Goal: Task Accomplishment & Management: Manage account settings

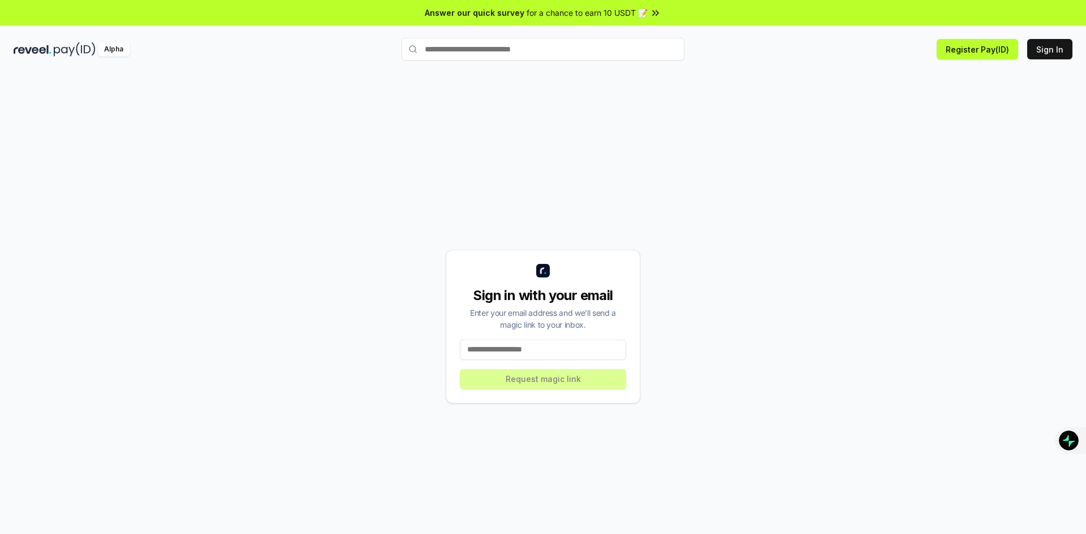
click at [514, 357] on input at bounding box center [543, 350] width 166 height 20
paste input "**********"
type input "**********"
click at [522, 390] on div "**********" at bounding box center [543, 327] width 194 height 154
click at [521, 384] on button "Request magic link" at bounding box center [543, 379] width 166 height 20
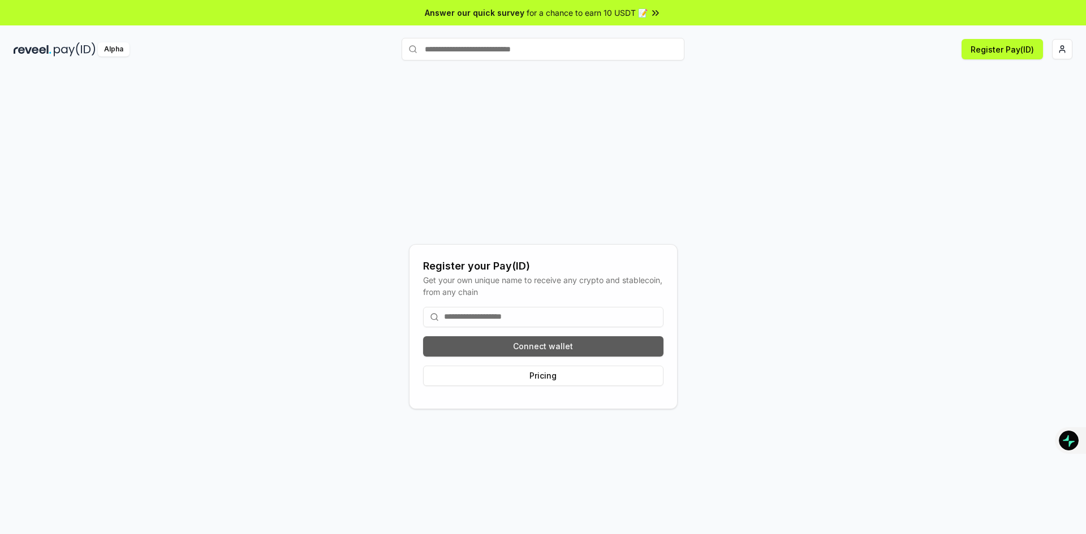
click at [545, 348] on button "Connect wallet" at bounding box center [543, 346] width 240 height 20
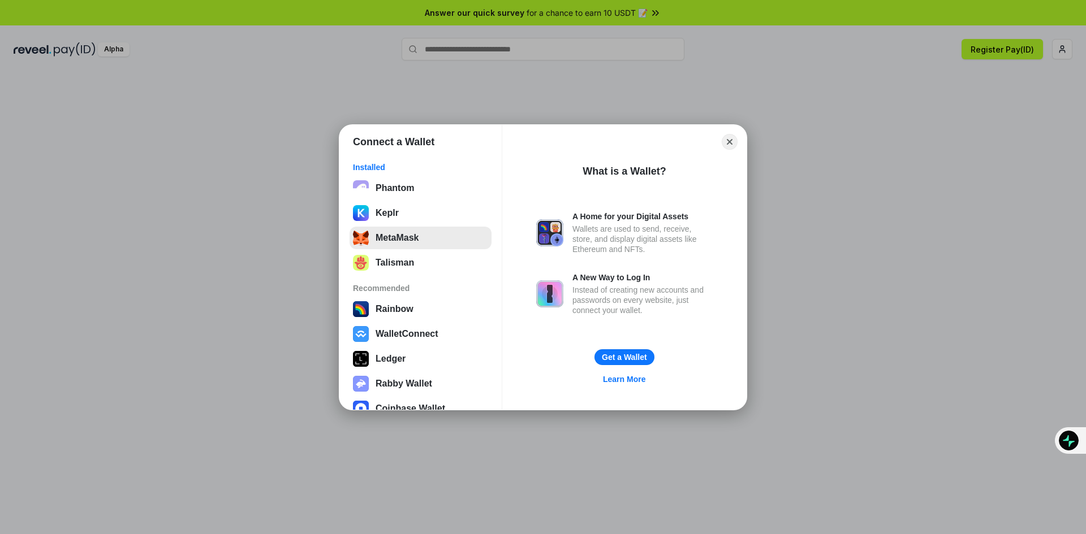
click at [417, 245] on button "MetaMask" at bounding box center [420, 238] width 142 height 23
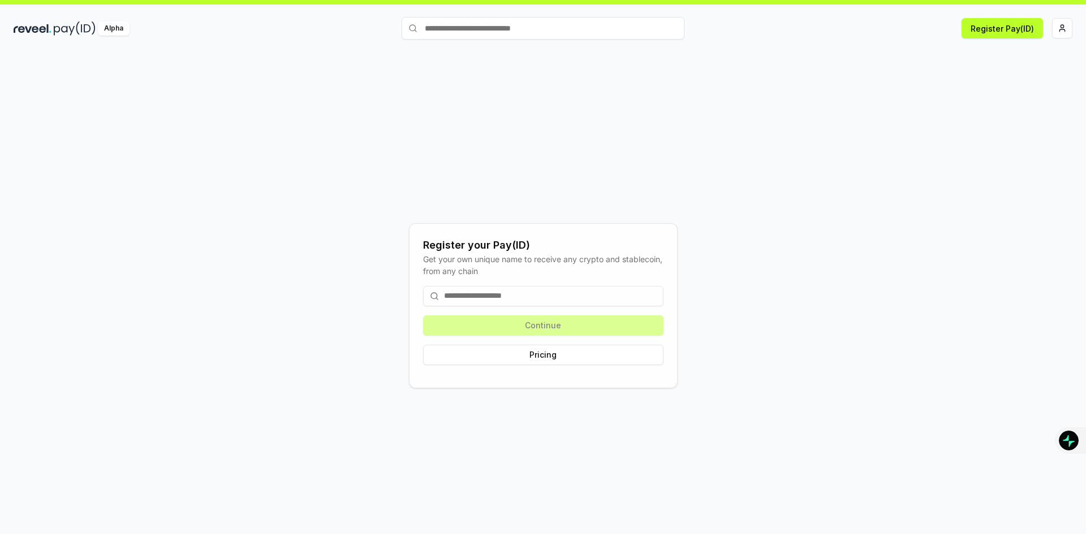
scroll to position [32, 0]
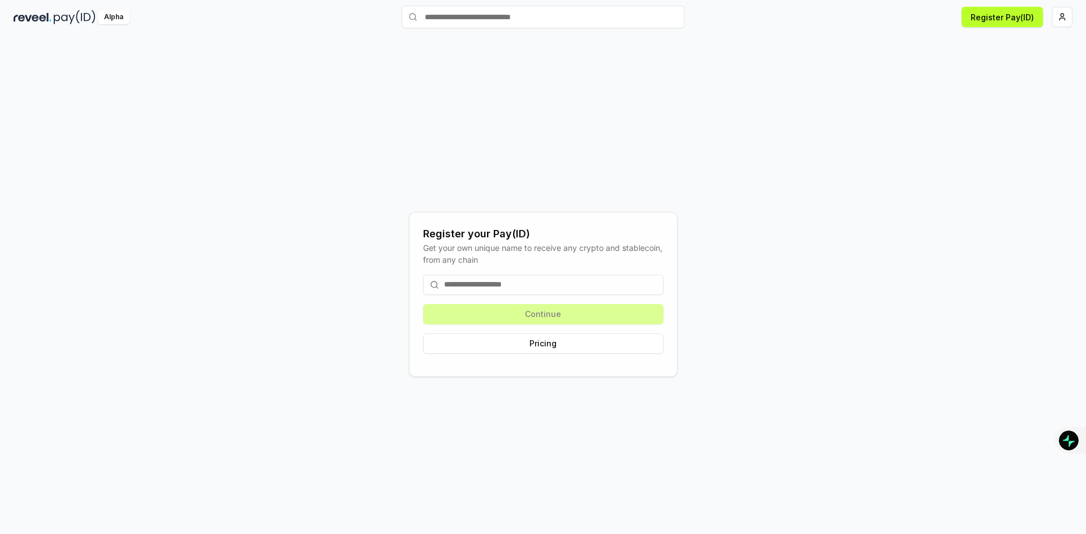
click at [482, 286] on input at bounding box center [543, 285] width 240 height 20
click at [511, 343] on button "Pricing" at bounding box center [543, 344] width 240 height 20
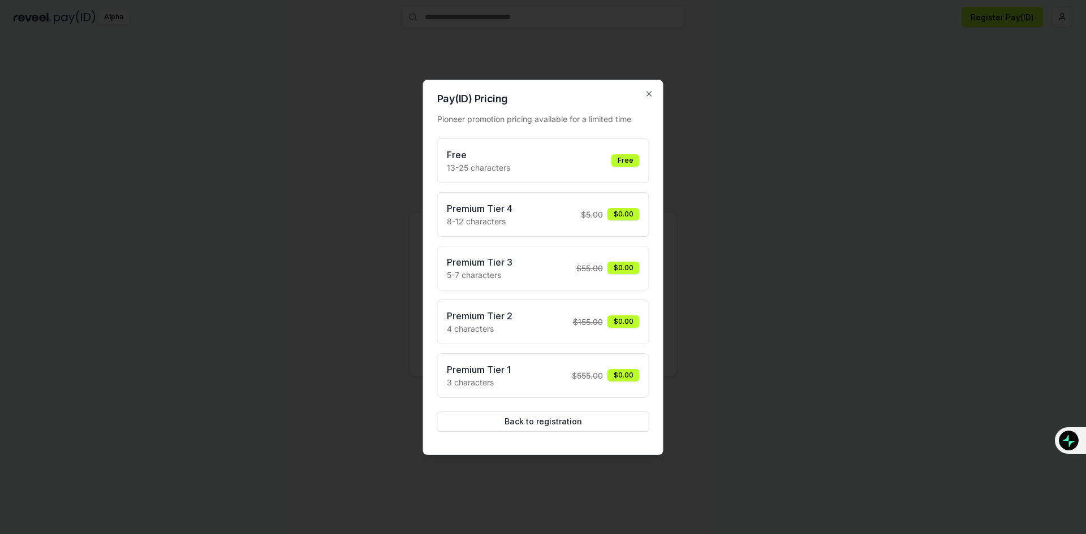
click at [541, 168] on div "Free 13-25 characters Free" at bounding box center [543, 160] width 193 height 25
click at [624, 166] on div "Free" at bounding box center [625, 160] width 28 height 12
drag, startPoint x: 624, startPoint y: 166, endPoint x: 629, endPoint y: 147, distance: 20.0
click at [624, 166] on div "Free" at bounding box center [625, 160] width 28 height 12
click at [650, 93] on icon "button" at bounding box center [649, 93] width 9 height 9
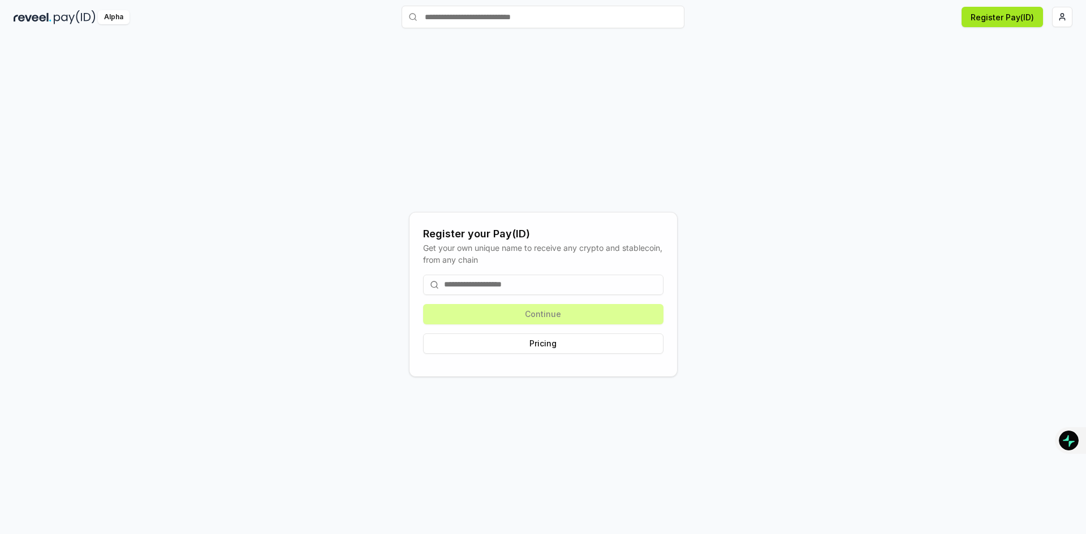
click at [995, 21] on button "Register Pay(ID)" at bounding box center [1001, 17] width 81 height 20
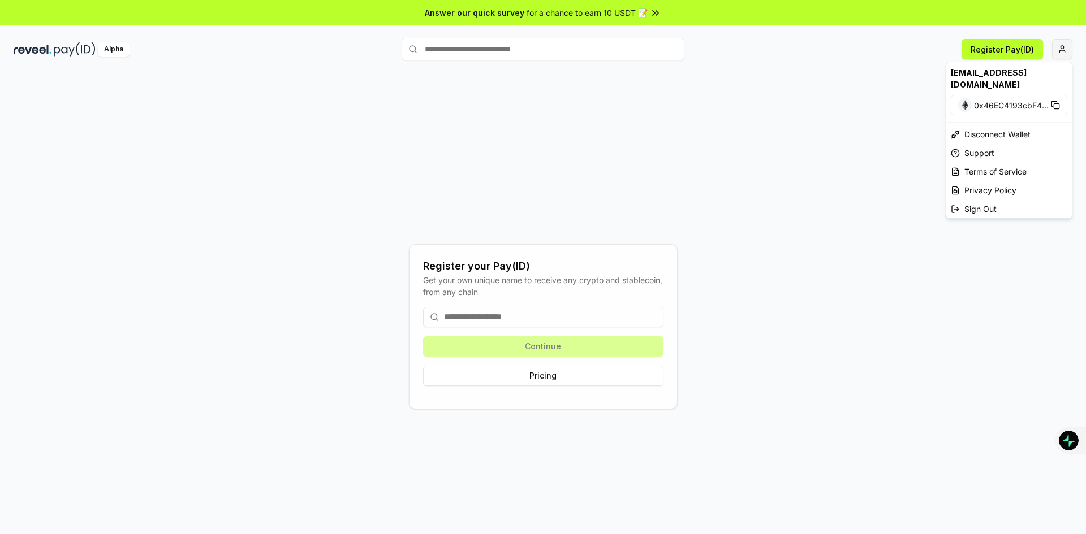
click at [1064, 49] on html "Answer our quick survey for a chance to earn 10 USDT 📝 Alpha Register Pay(ID) R…" at bounding box center [543, 267] width 1086 height 534
click at [1016, 50] on html "Answer our quick survey for a chance to earn 10 USDT 📝 Alpha Register Pay(ID) R…" at bounding box center [543, 267] width 1086 height 534
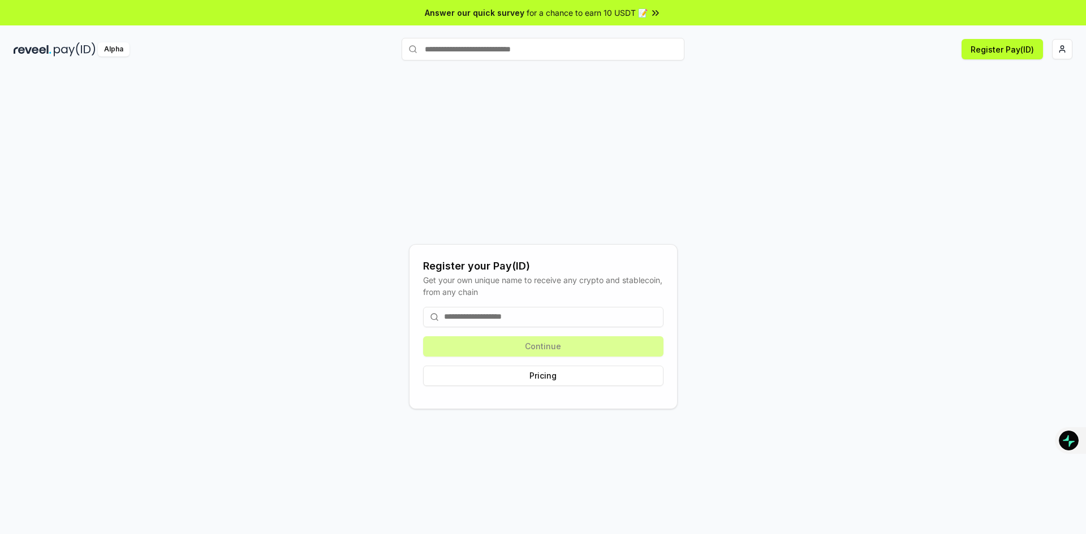
click at [543, 321] on input at bounding box center [543, 317] width 240 height 20
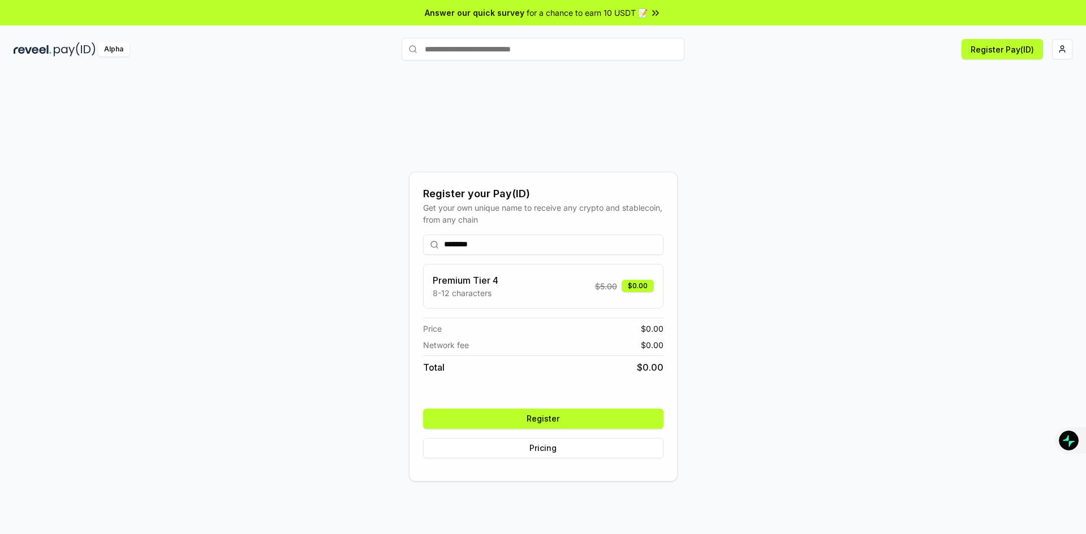
type input "********"
click at [551, 419] on button "Register" at bounding box center [543, 419] width 240 height 20
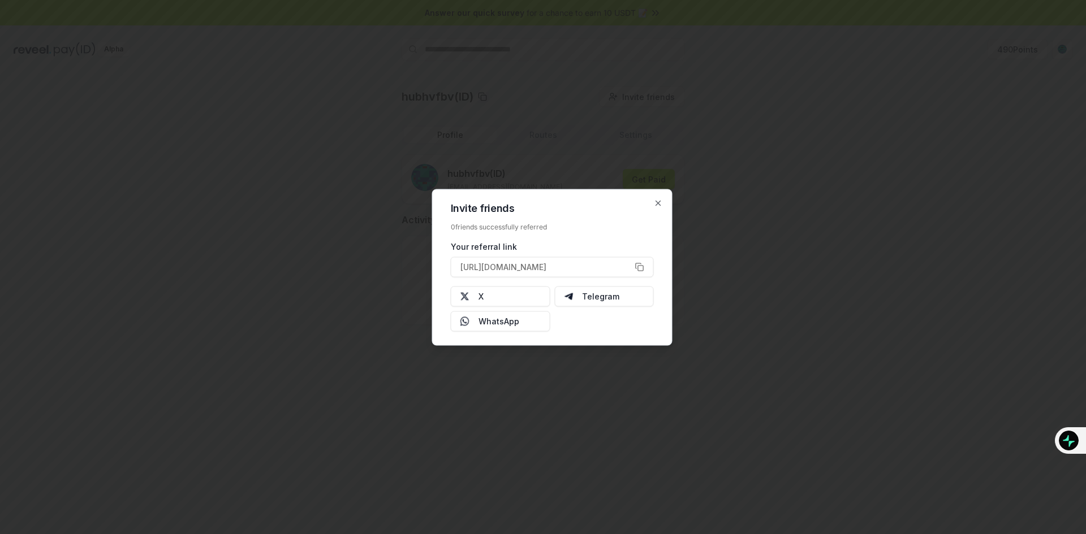
click at [775, 347] on div at bounding box center [543, 267] width 1086 height 534
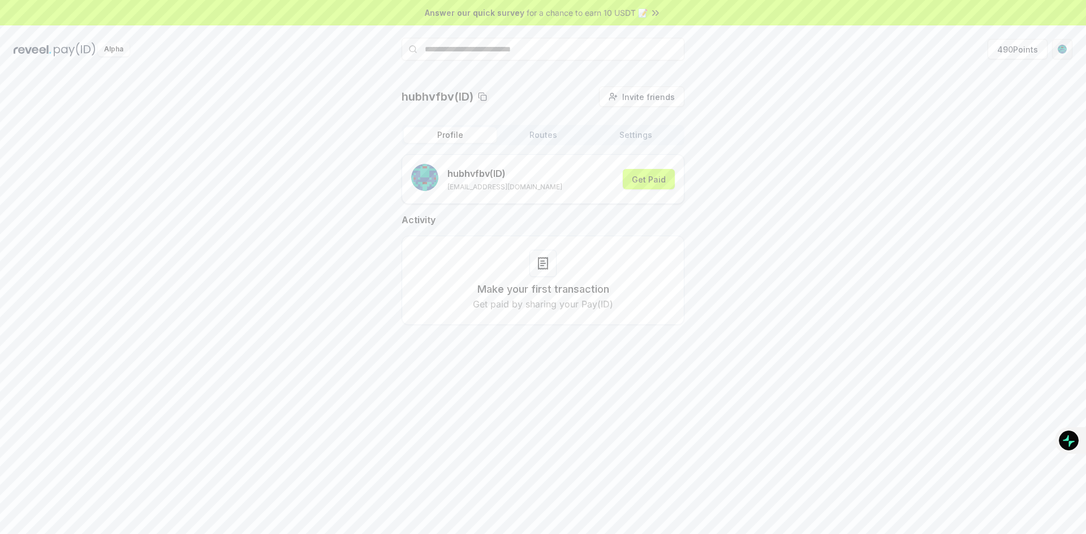
click at [1060, 51] on html "Answer our quick survey for a chance to earn 10 USDT 📝 Alpha 490 Points hubhvfb…" at bounding box center [543, 267] width 1086 height 534
click at [973, 125] on div "View Profile" at bounding box center [1009, 122] width 126 height 19
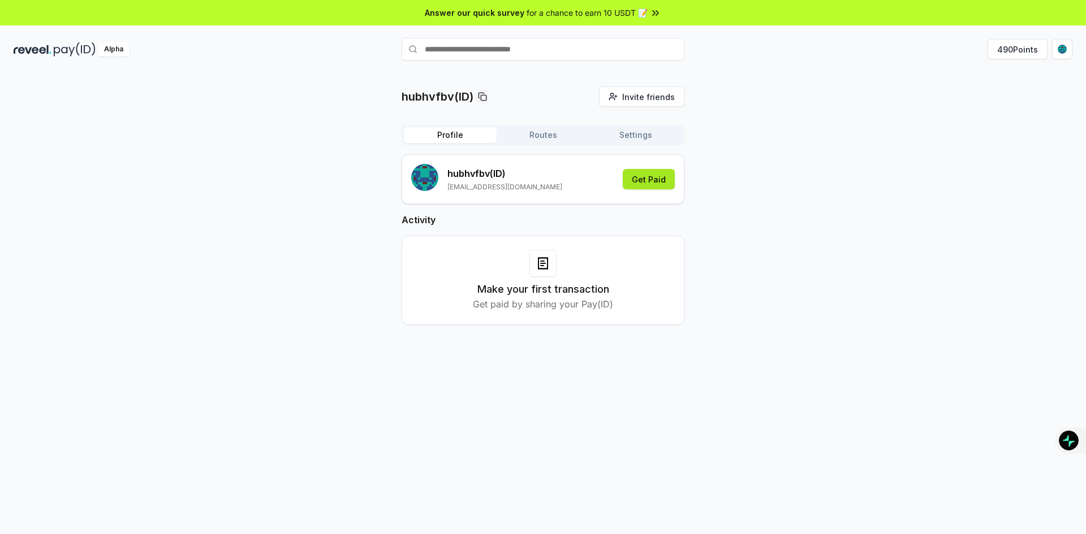
click at [647, 182] on button "Get Paid" at bounding box center [649, 179] width 52 height 20
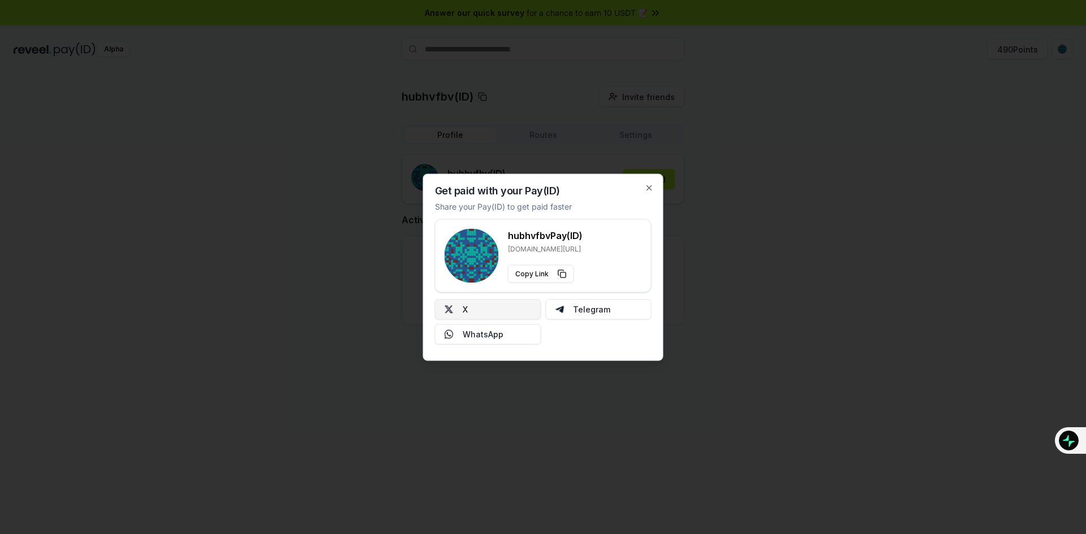
click at [500, 316] on button "X" at bounding box center [488, 309] width 106 height 20
click at [561, 272] on button "Copy Link" at bounding box center [541, 274] width 66 height 18
click at [651, 187] on icon "button" at bounding box center [649, 187] width 9 height 9
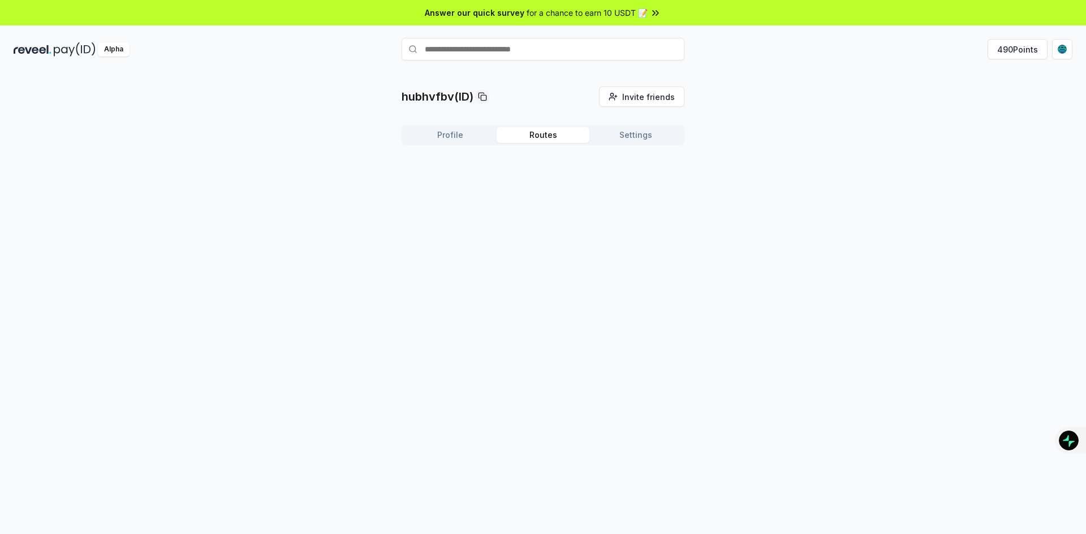
drag, startPoint x: 542, startPoint y: 134, endPoint x: 583, endPoint y: 136, distance: 41.9
click at [543, 135] on button "Routes" at bounding box center [542, 135] width 93 height 16
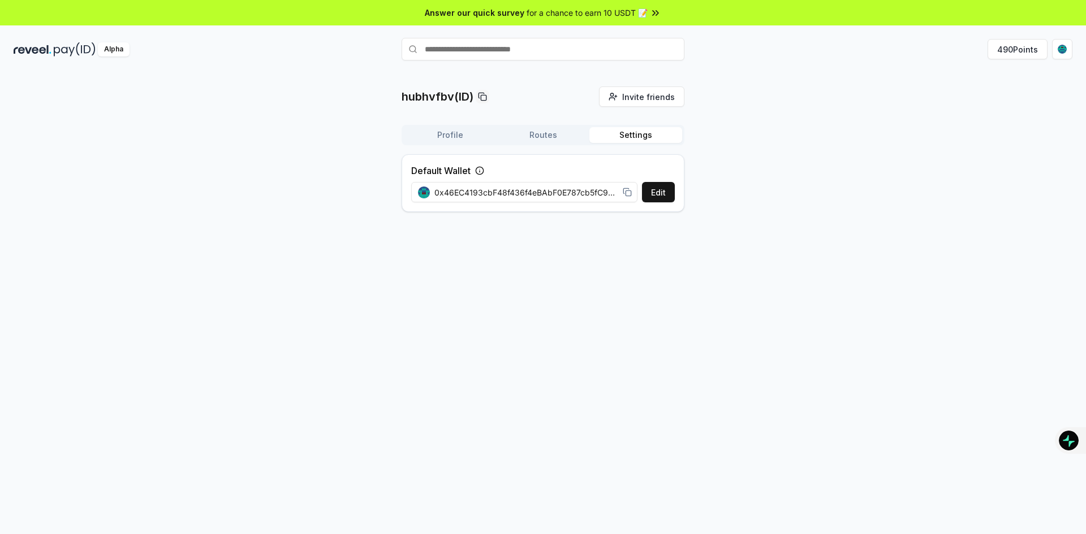
click at [629, 133] on button "Settings" at bounding box center [635, 135] width 93 height 16
click at [438, 142] on button "Profile" at bounding box center [450, 135] width 93 height 16
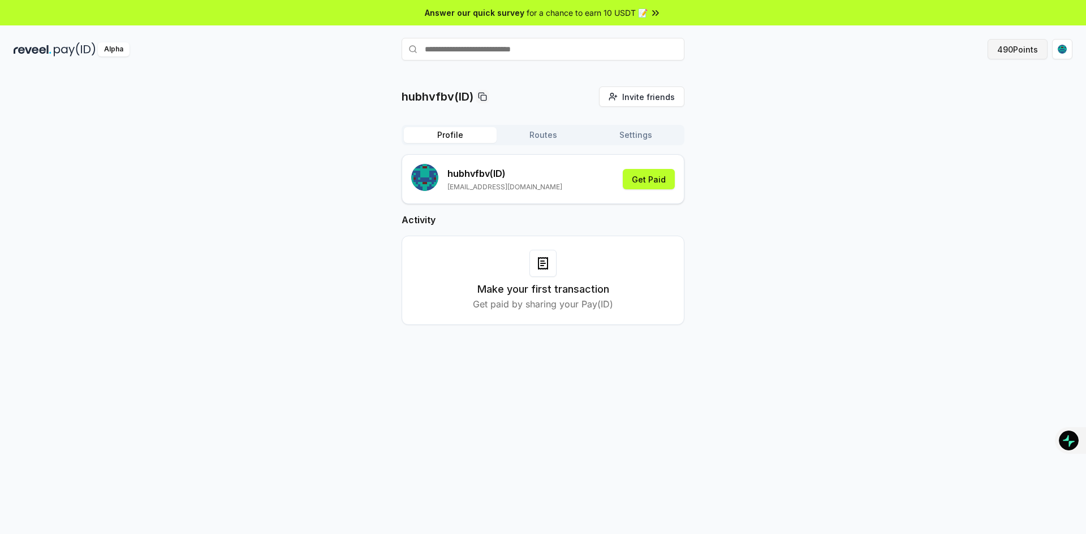
click at [1015, 51] on button "490 Points" at bounding box center [1017, 49] width 60 height 20
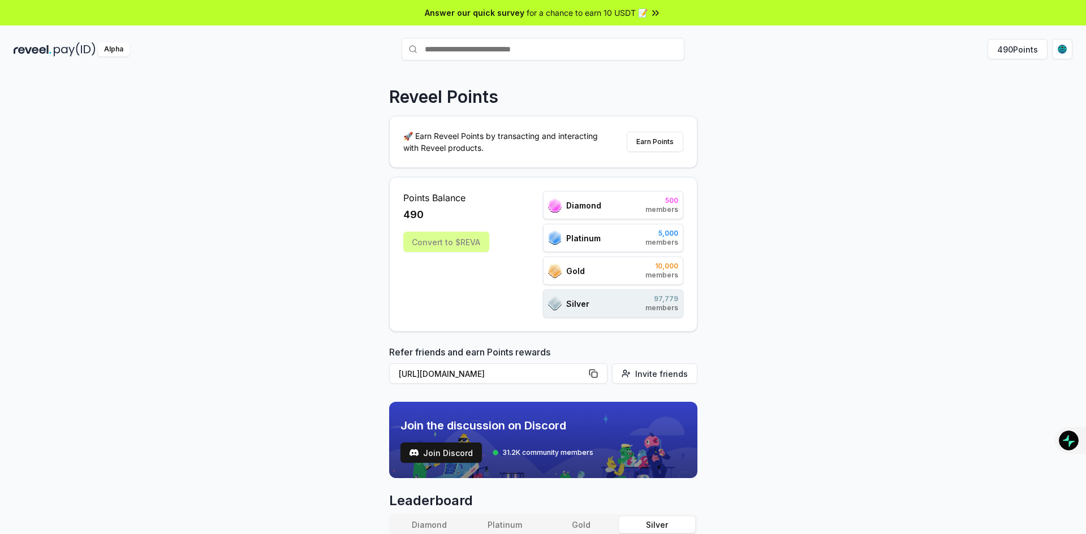
click at [580, 239] on span "Platinum" at bounding box center [583, 238] width 34 height 12
click at [440, 236] on div "Convert to $REVA" at bounding box center [446, 242] width 86 height 20
click at [441, 238] on div "Convert to $REVA" at bounding box center [446, 242] width 86 height 20
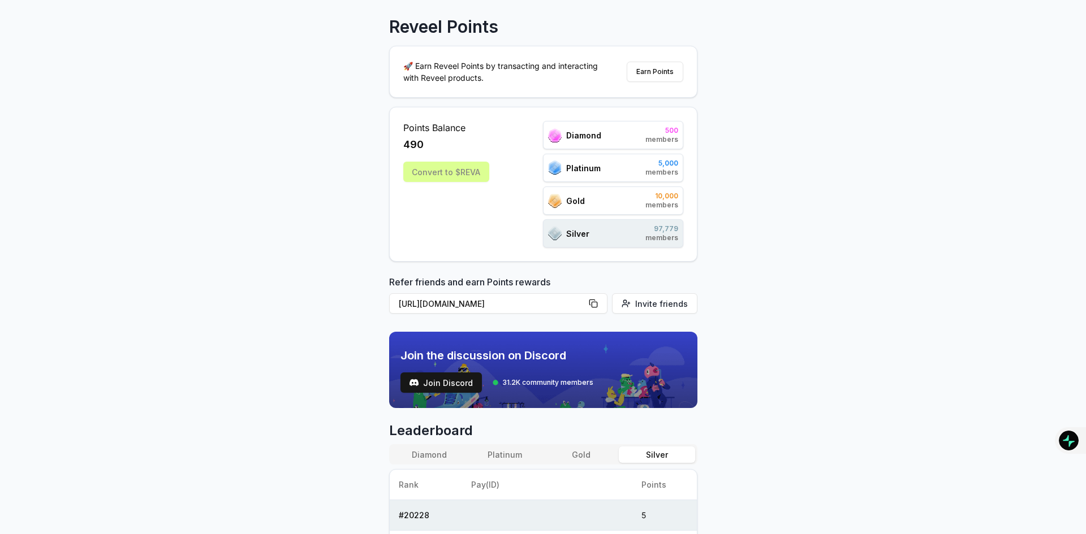
scroll to position [226, 0]
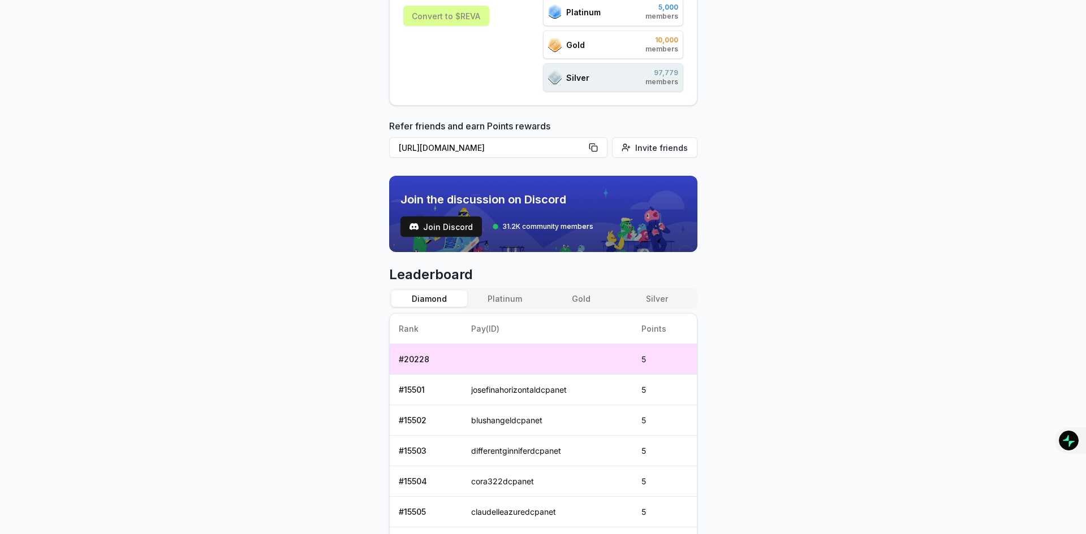
click at [435, 301] on button "Diamond" at bounding box center [429, 299] width 76 height 16
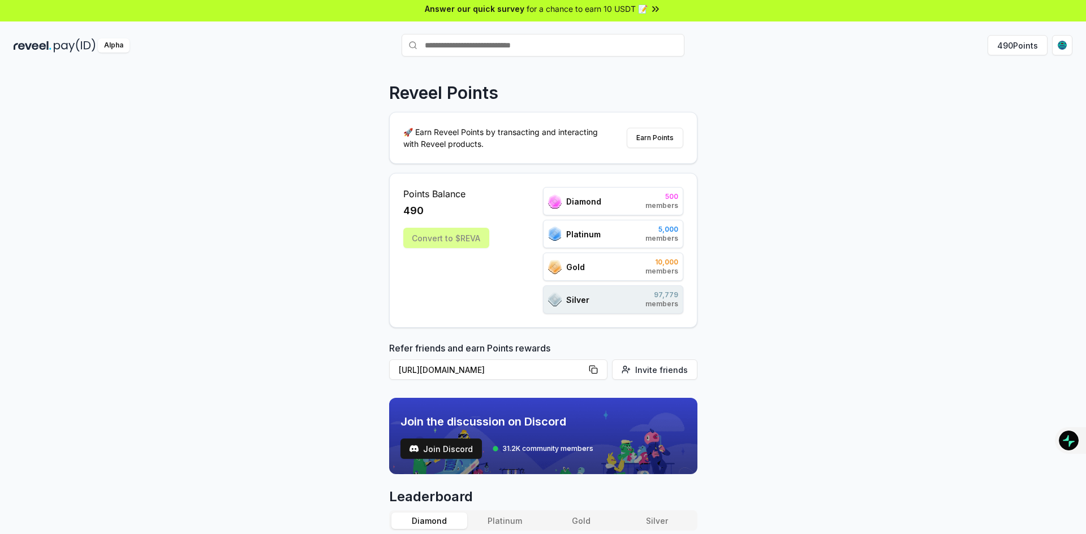
scroll to position [0, 0]
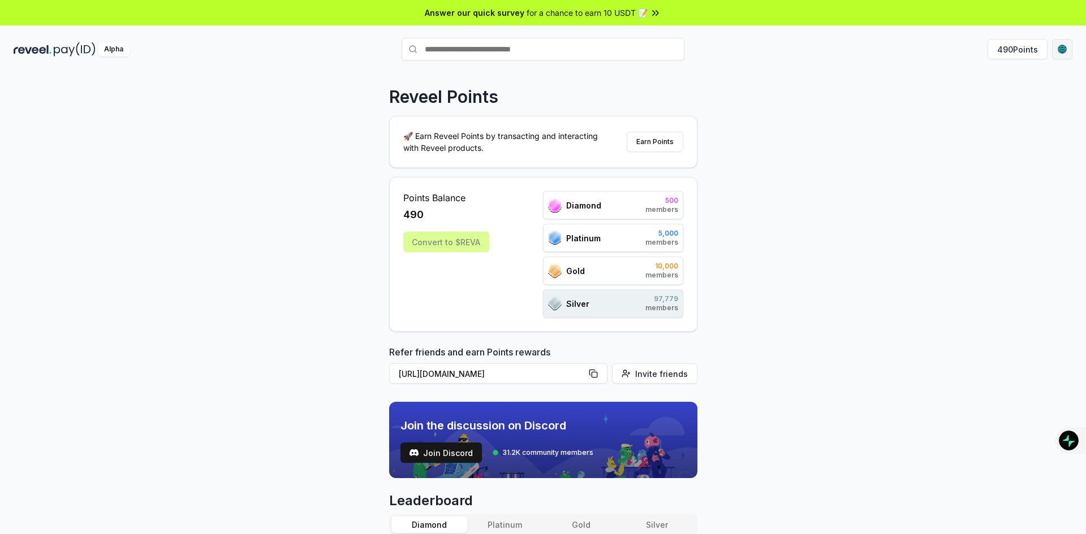
click at [1063, 48] on html "Answer our quick survey for a chance to earn 10 USDT 📝 Alpha 490 Points Reveel …" at bounding box center [543, 267] width 1086 height 534
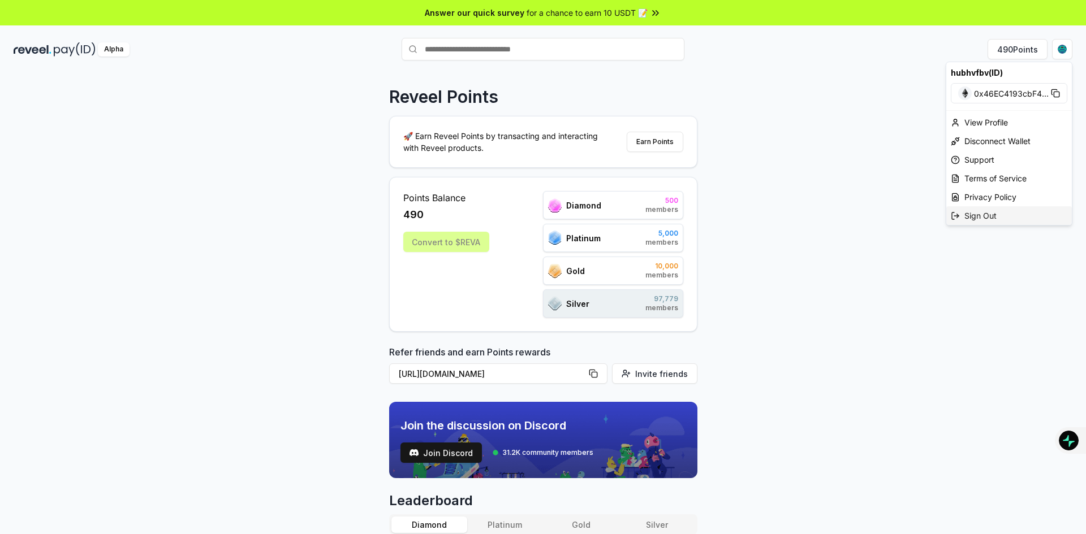
drag, startPoint x: 974, startPoint y: 214, endPoint x: 968, endPoint y: 219, distance: 8.4
click at [974, 214] on div "Sign Out" at bounding box center [1009, 215] width 126 height 19
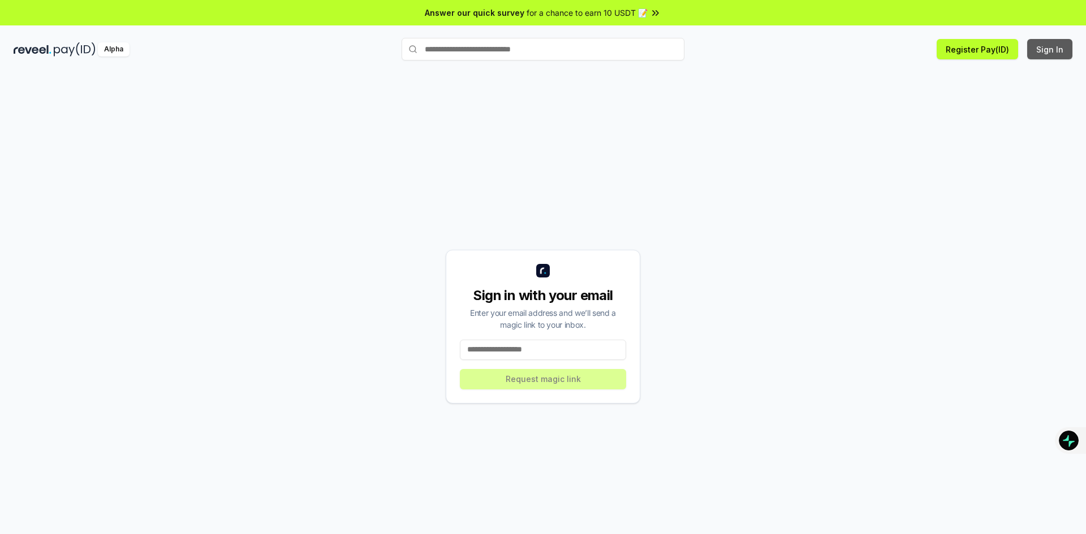
click at [1053, 48] on button "Sign In" at bounding box center [1049, 49] width 45 height 20
